Goal: Transaction & Acquisition: Obtain resource

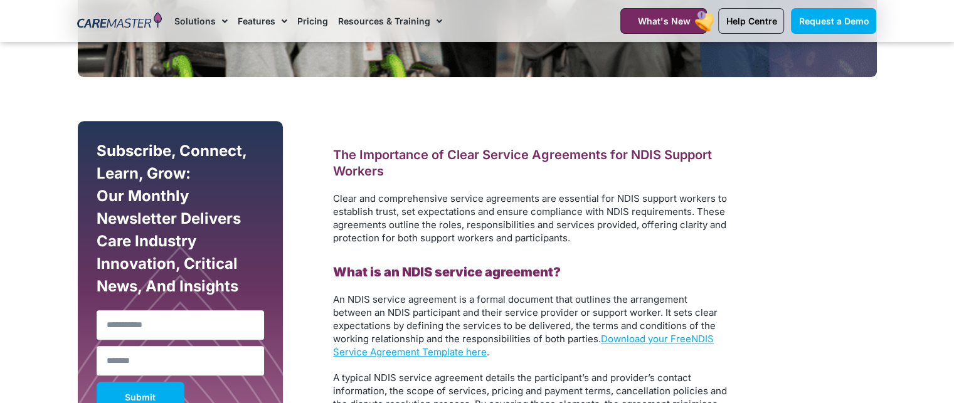
scroll to position [690, 0]
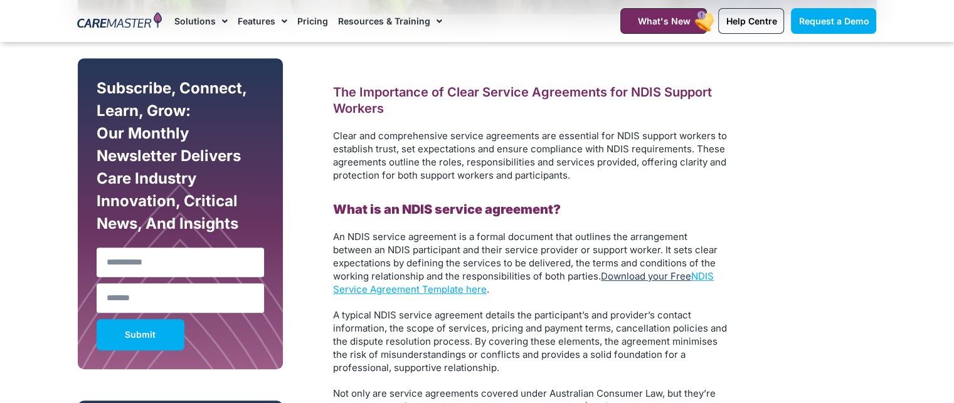
click at [676, 279] on link "Download your Free" at bounding box center [646, 276] width 90 height 12
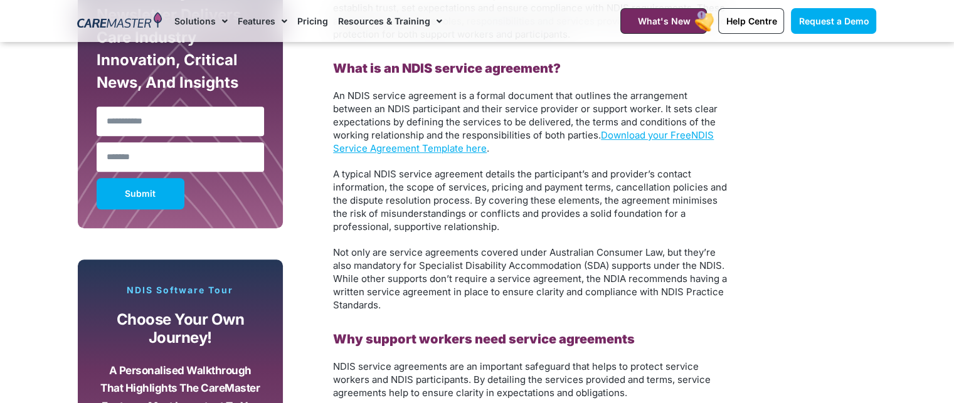
scroll to position [878, 0]
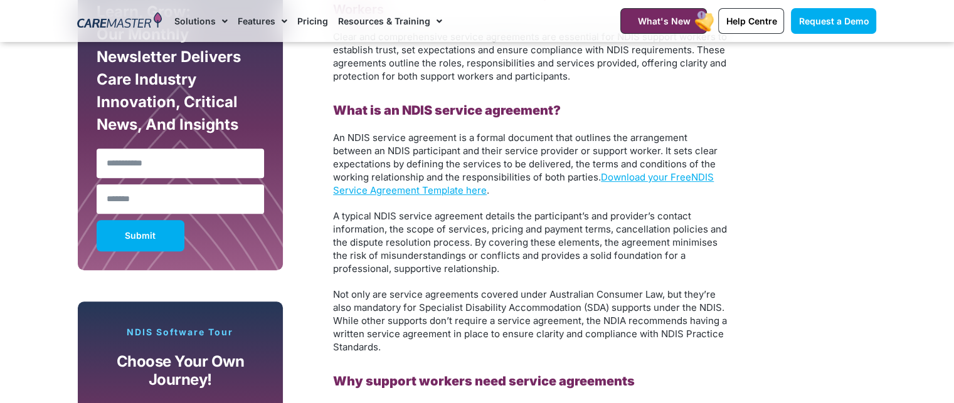
scroll to position [815, 0]
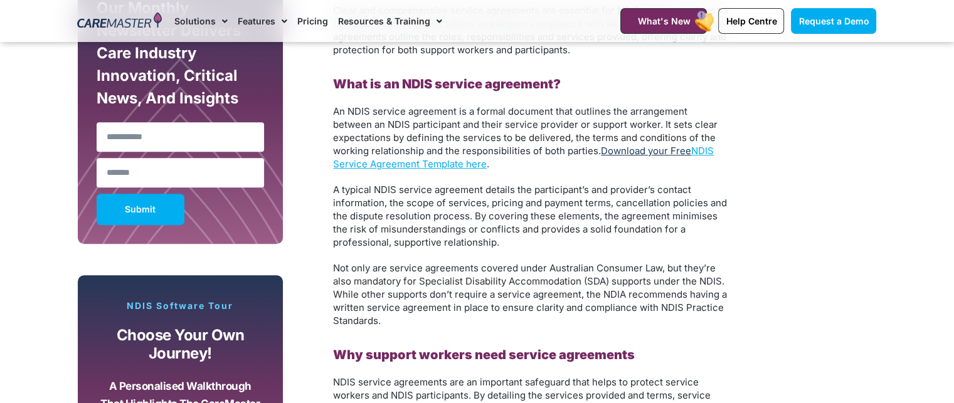
click at [674, 150] on link "Download your Free" at bounding box center [646, 151] width 90 height 12
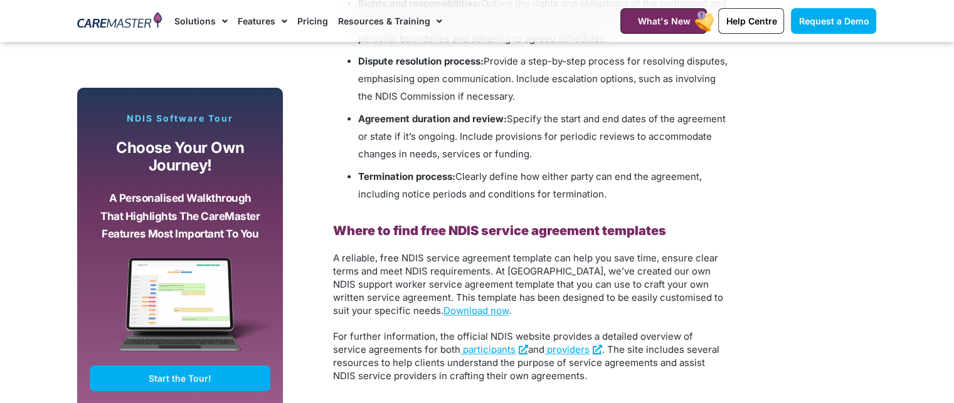
scroll to position [1756, 0]
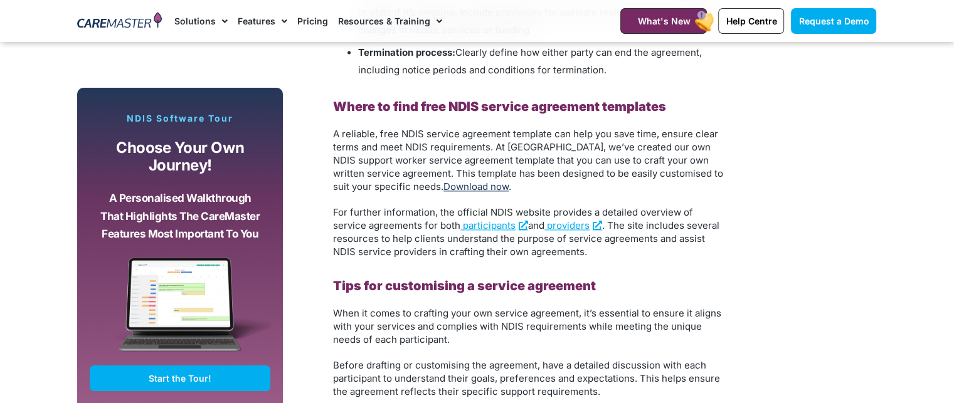
click at [443, 184] on link "Download now" at bounding box center [475, 187] width 65 height 12
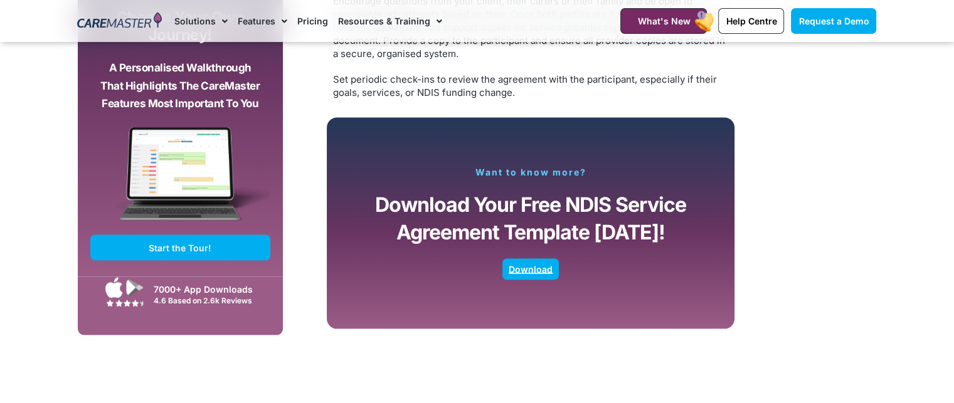
scroll to position [2446, 0]
